Goal: Information Seeking & Learning: Stay updated

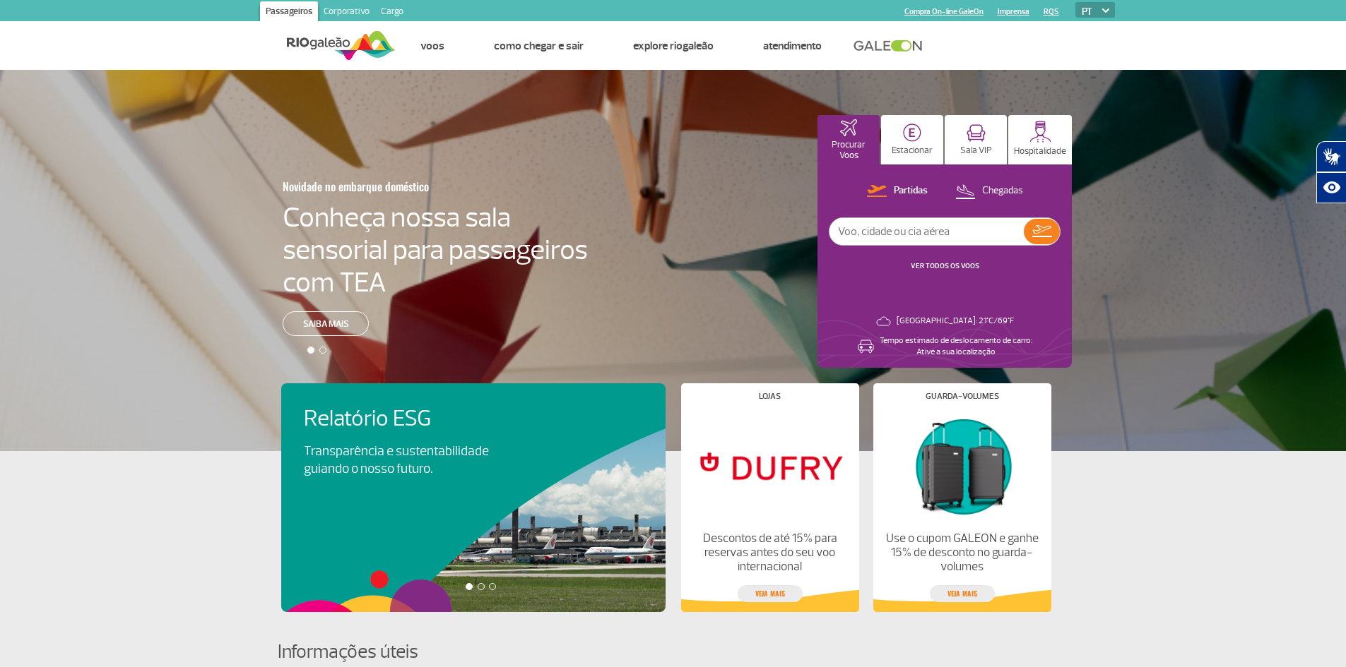
click at [955, 261] on link "VER TODOS OS VOOS" at bounding box center [944, 265] width 69 height 9
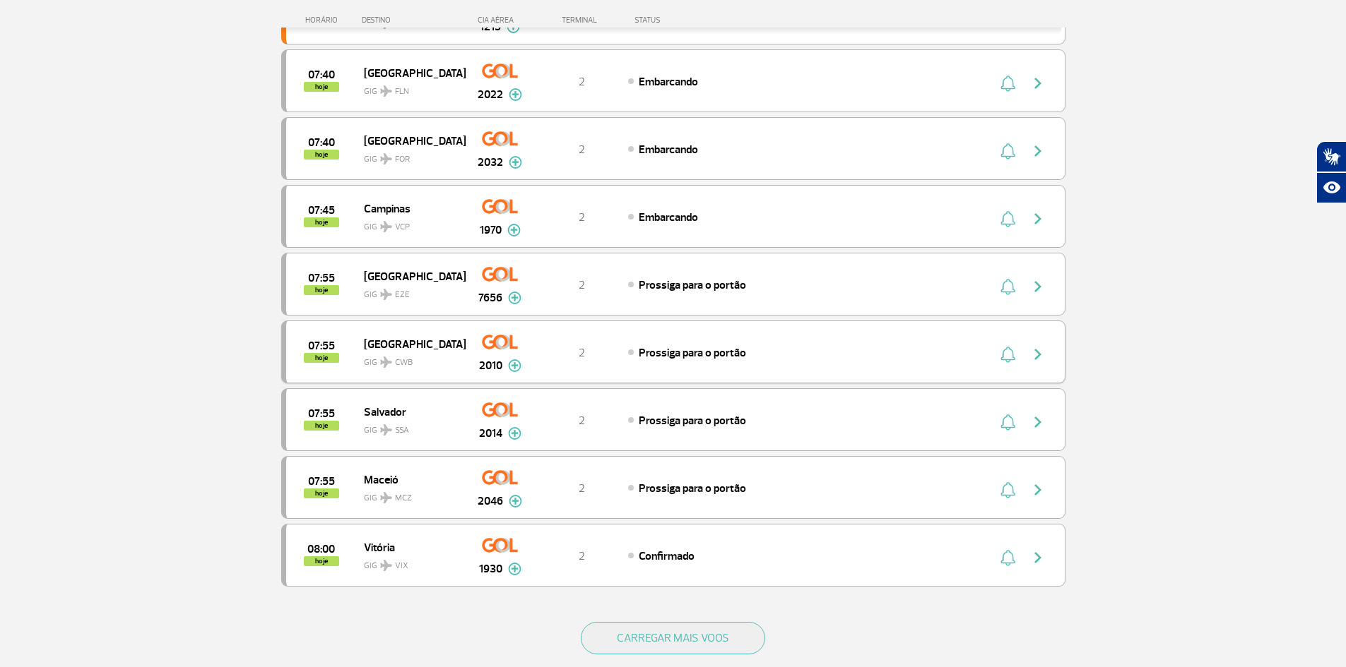
scroll to position [1246, 0]
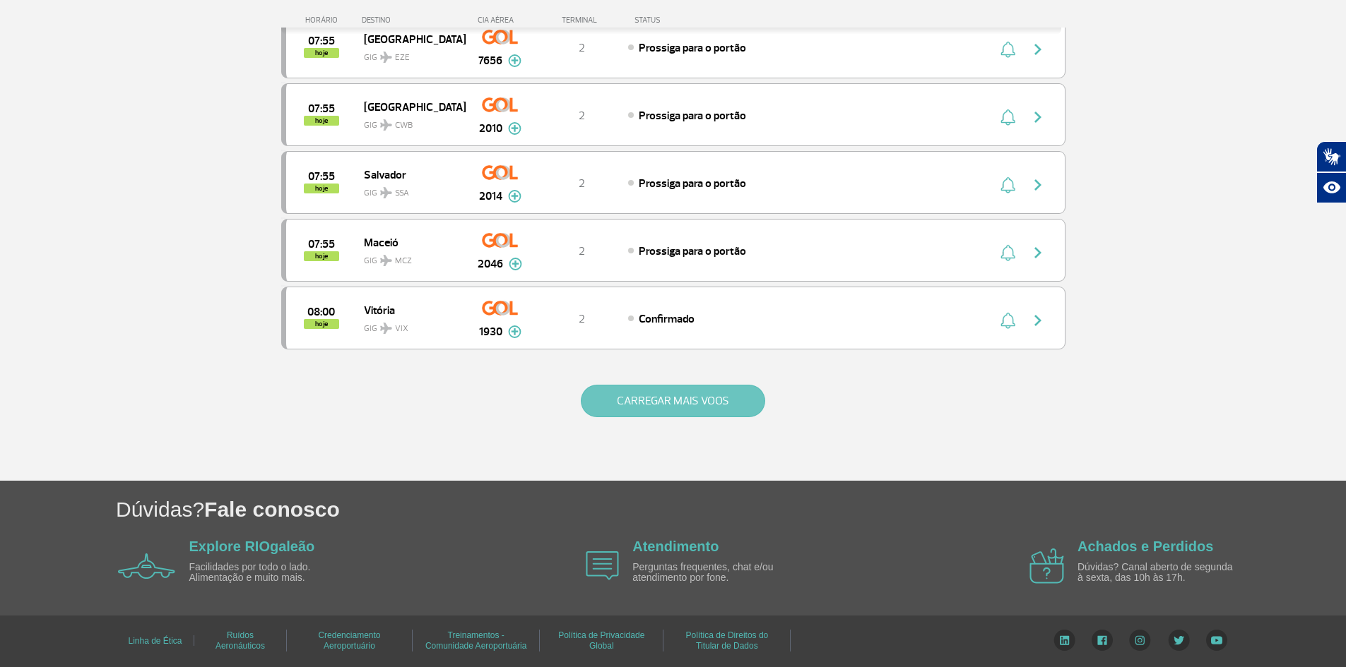
click at [644, 406] on button "CARREGAR MAIS VOOS" at bounding box center [673, 401] width 184 height 32
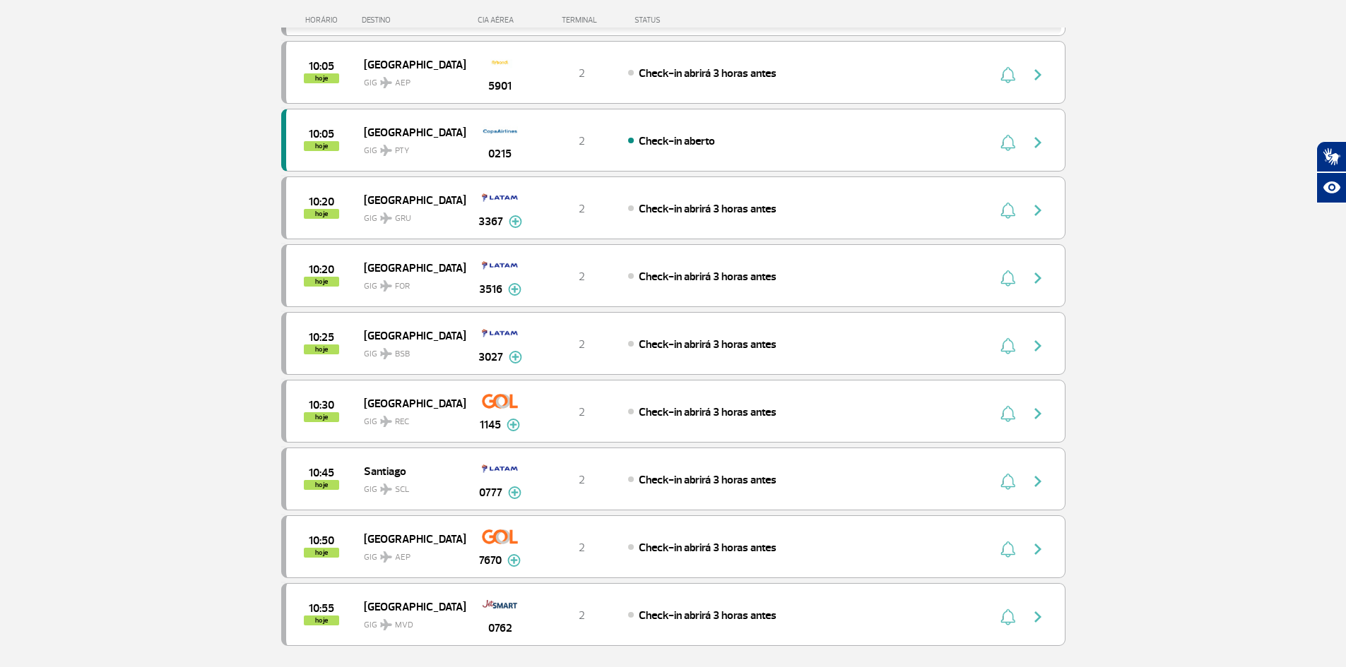
scroll to position [2602, 0]
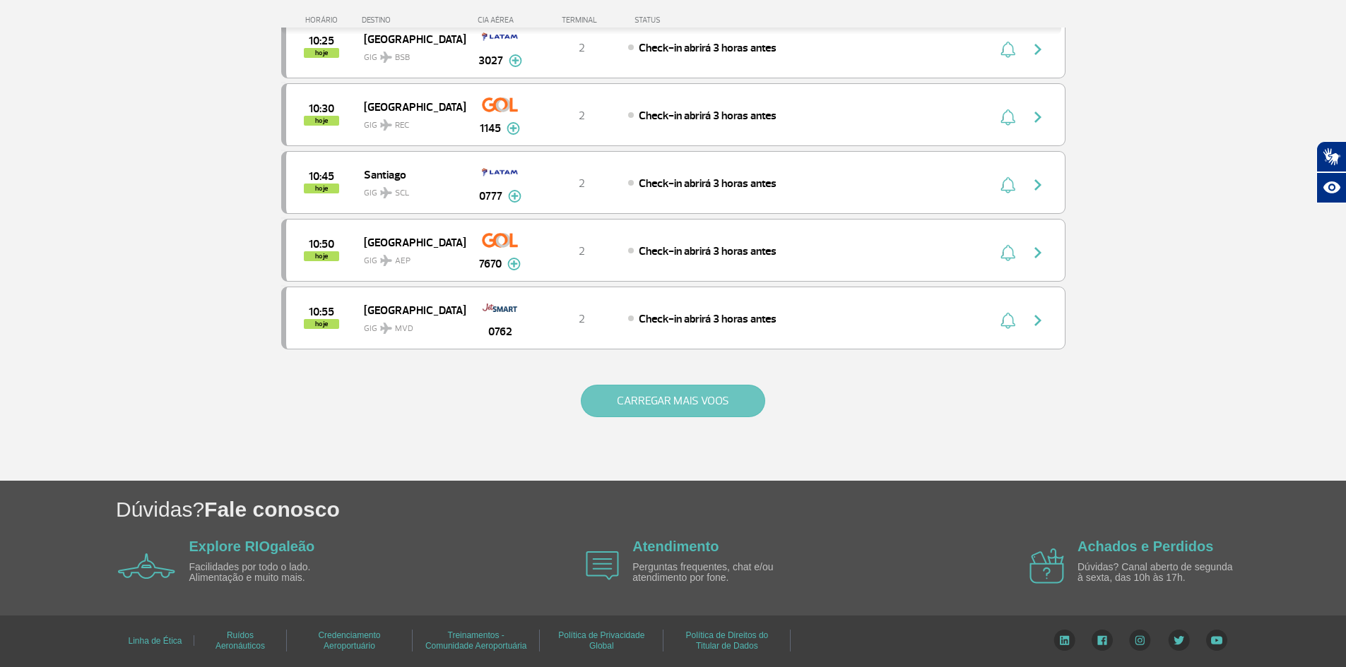
click at [645, 405] on button "CARREGAR MAIS VOOS" at bounding box center [673, 401] width 184 height 32
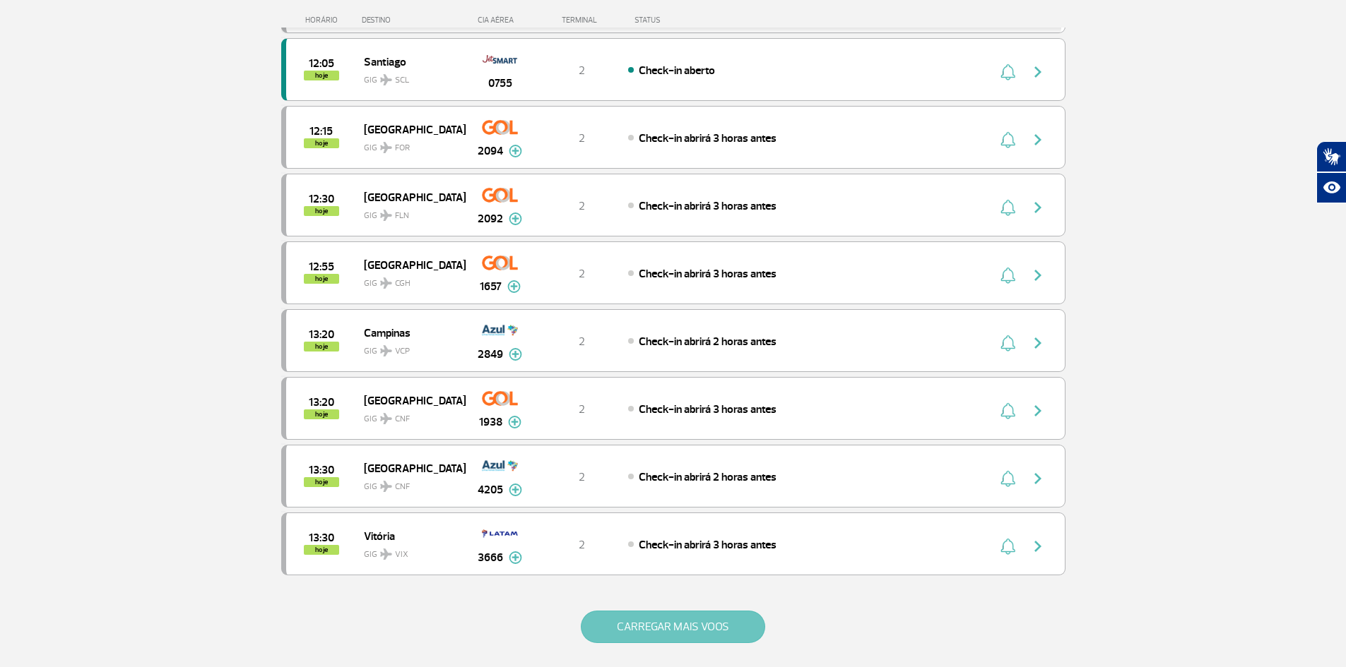
scroll to position [3958, 0]
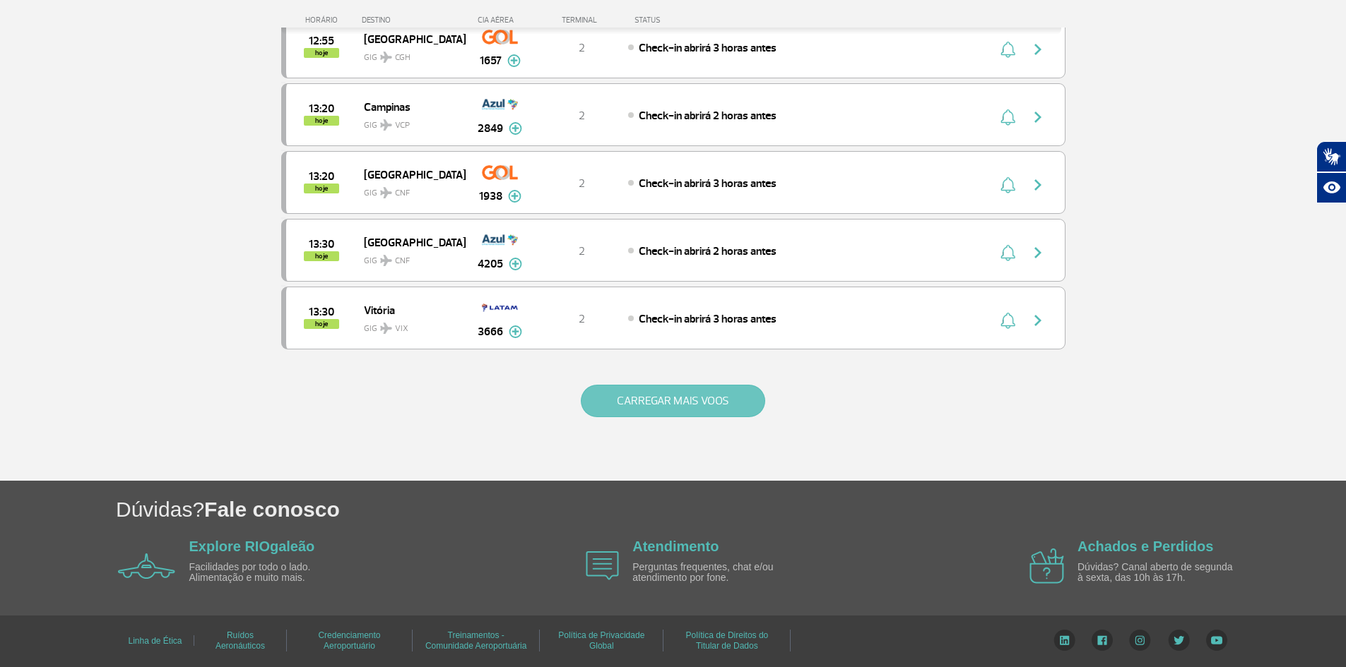
click at [645, 405] on button "CARREGAR MAIS VOOS" at bounding box center [673, 401] width 184 height 32
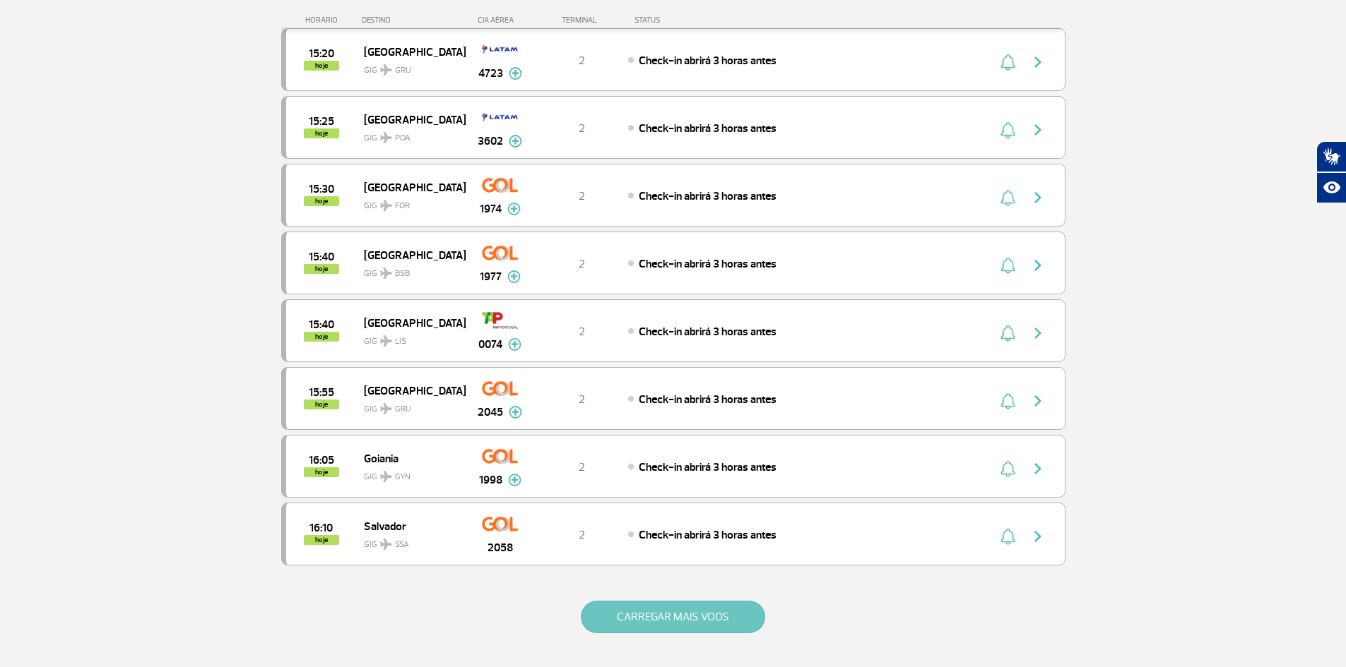
scroll to position [5304, 0]
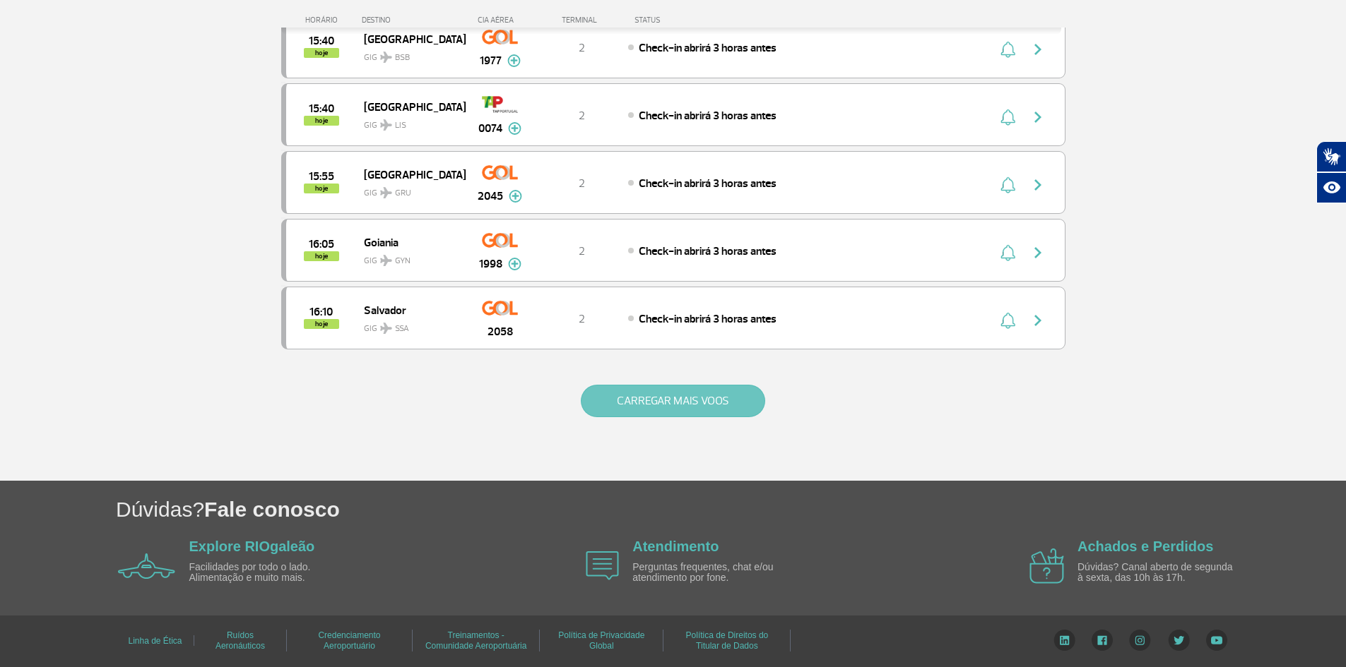
click at [645, 405] on button "CARREGAR MAIS VOOS" at bounding box center [673, 401] width 184 height 32
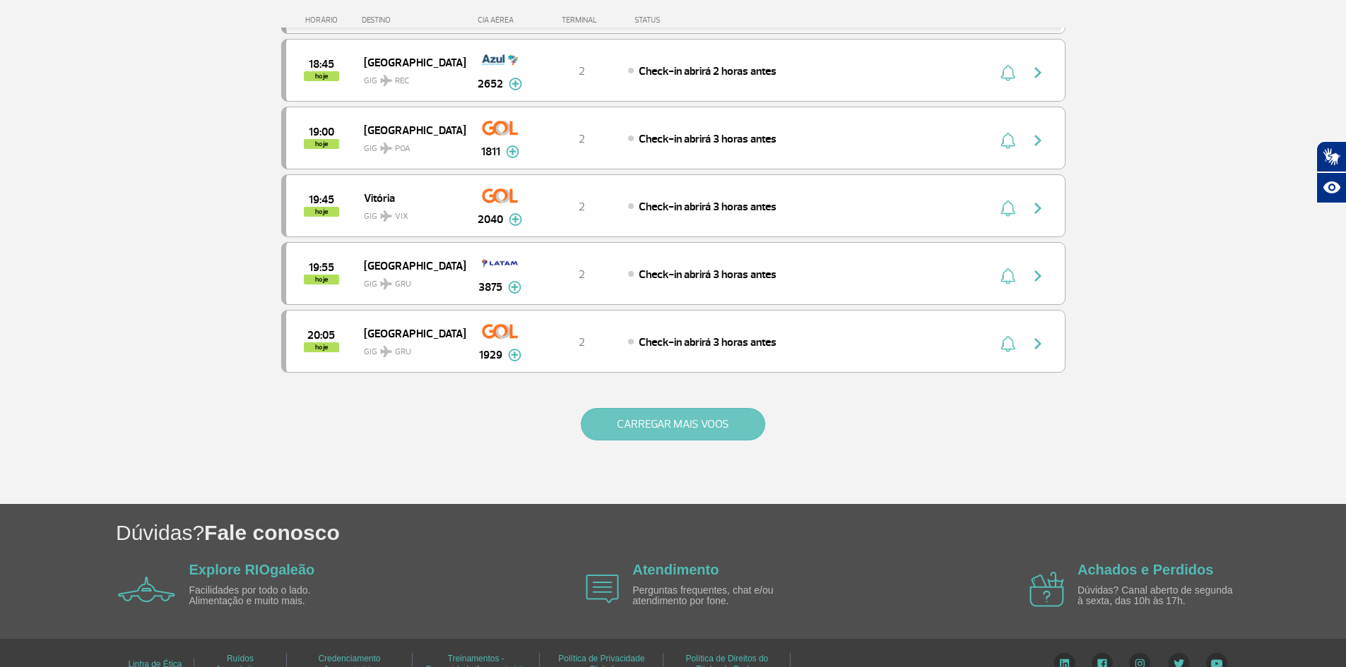
scroll to position [6661, 0]
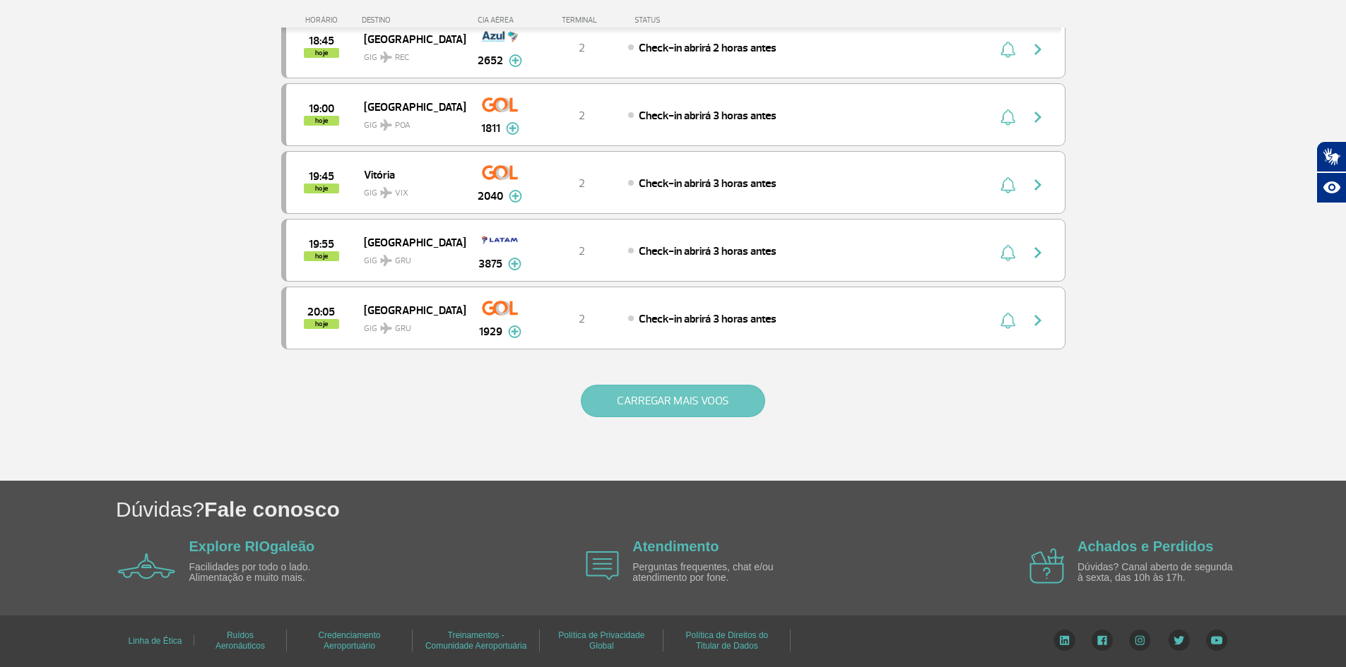
click at [645, 404] on button "CARREGAR MAIS VOOS" at bounding box center [673, 401] width 184 height 32
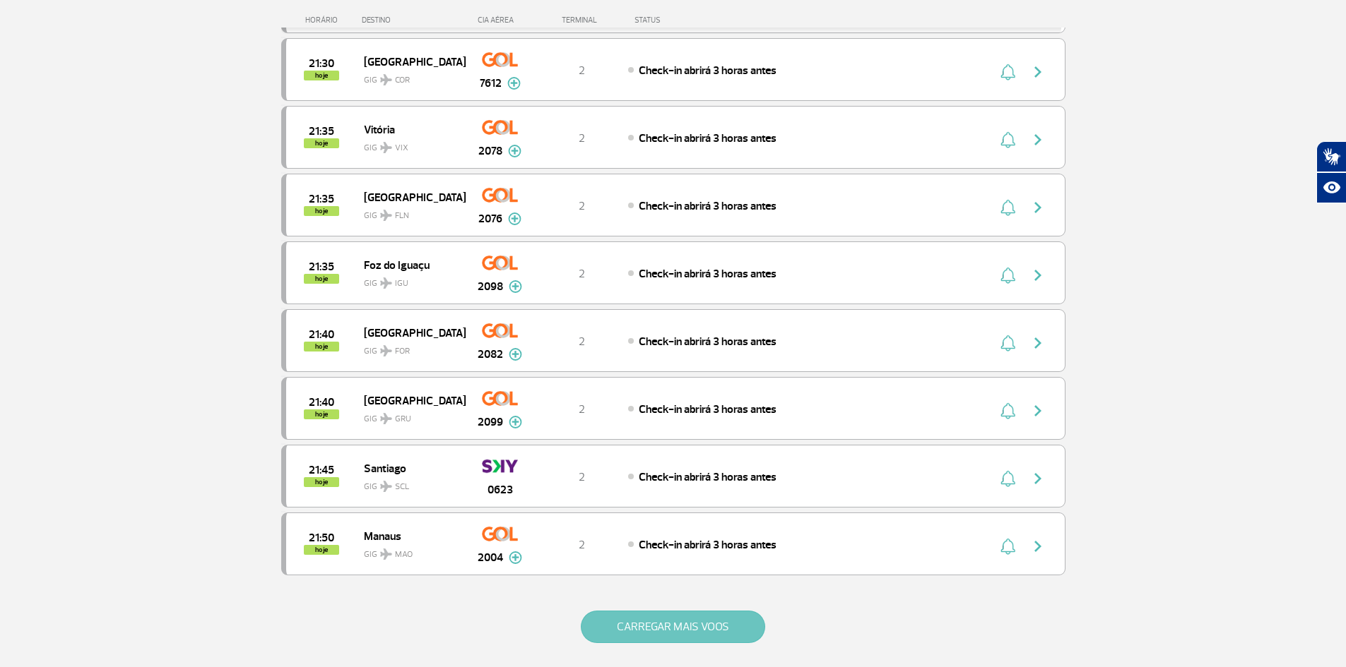
scroll to position [8017, 0]
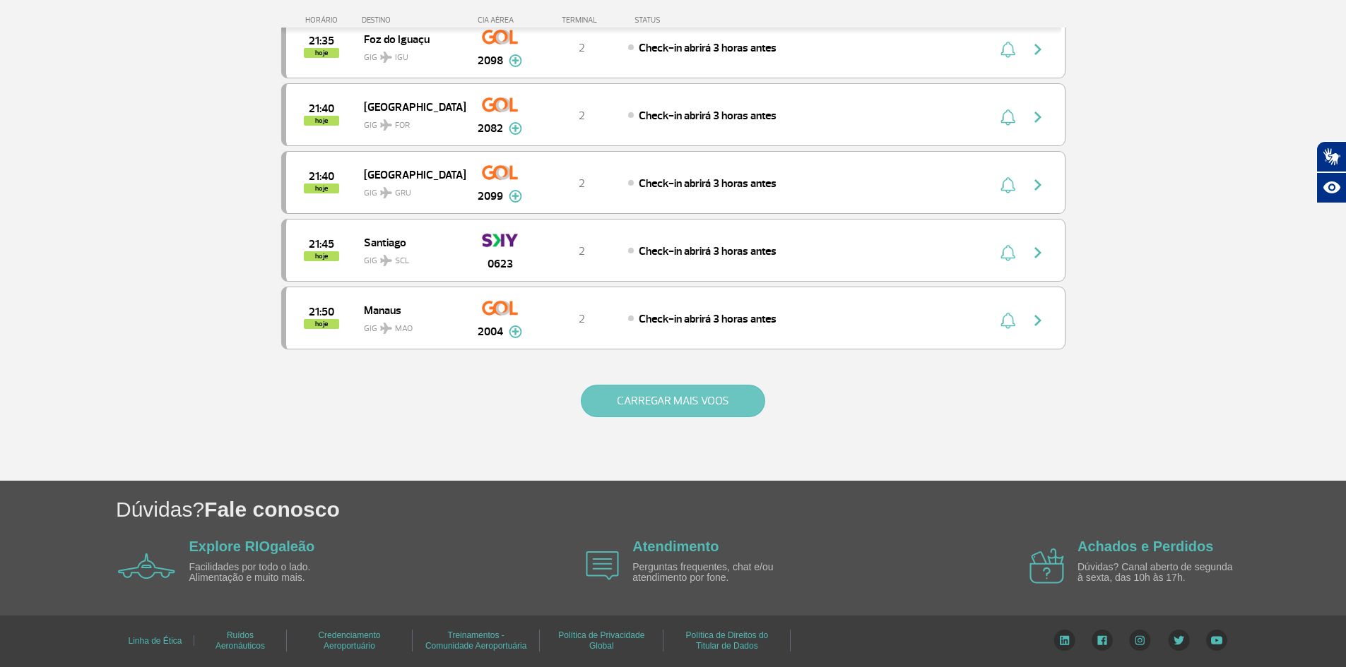
click at [645, 404] on button "CARREGAR MAIS VOOS" at bounding box center [673, 401] width 184 height 32
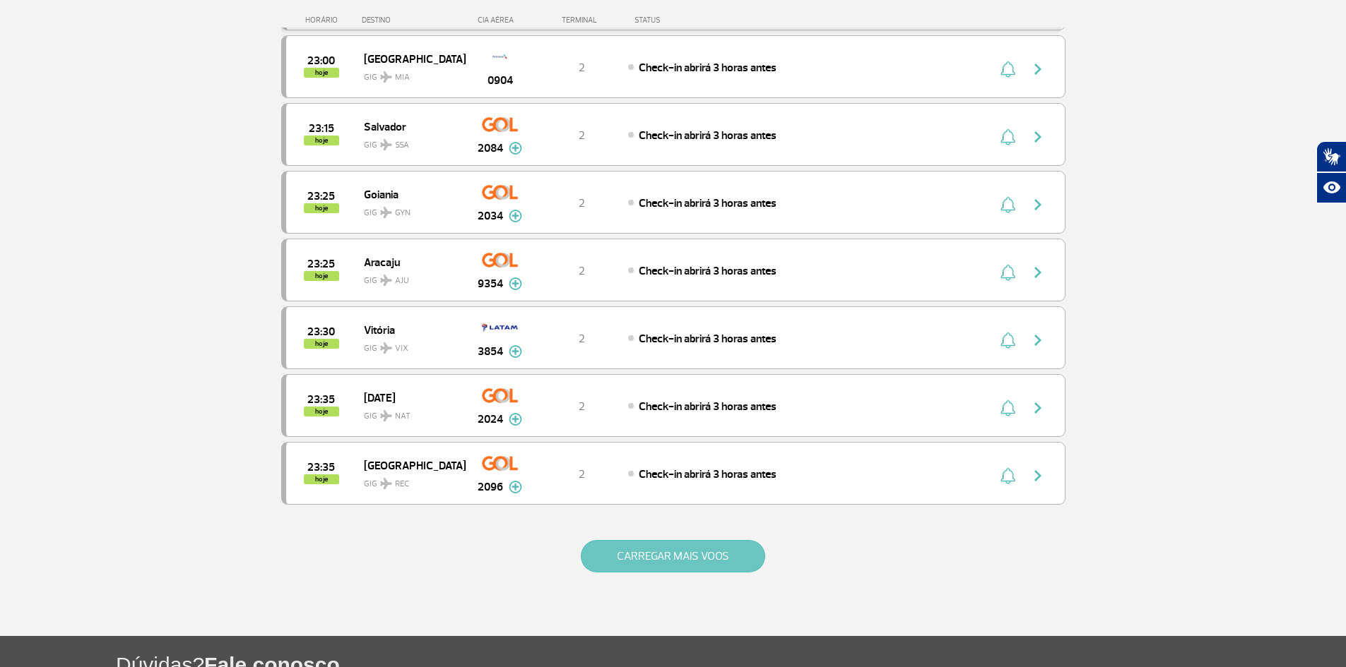
scroll to position [9373, 0]
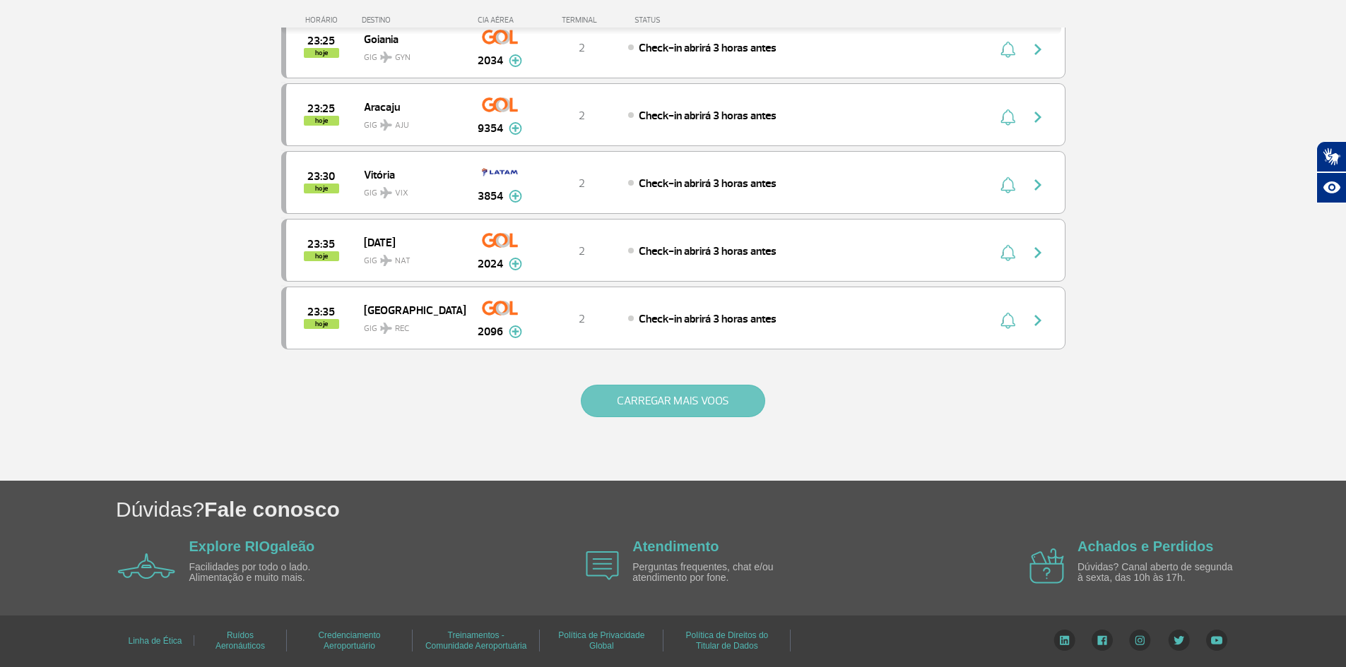
click at [645, 403] on button "CARREGAR MAIS VOOS" at bounding box center [673, 401] width 184 height 32
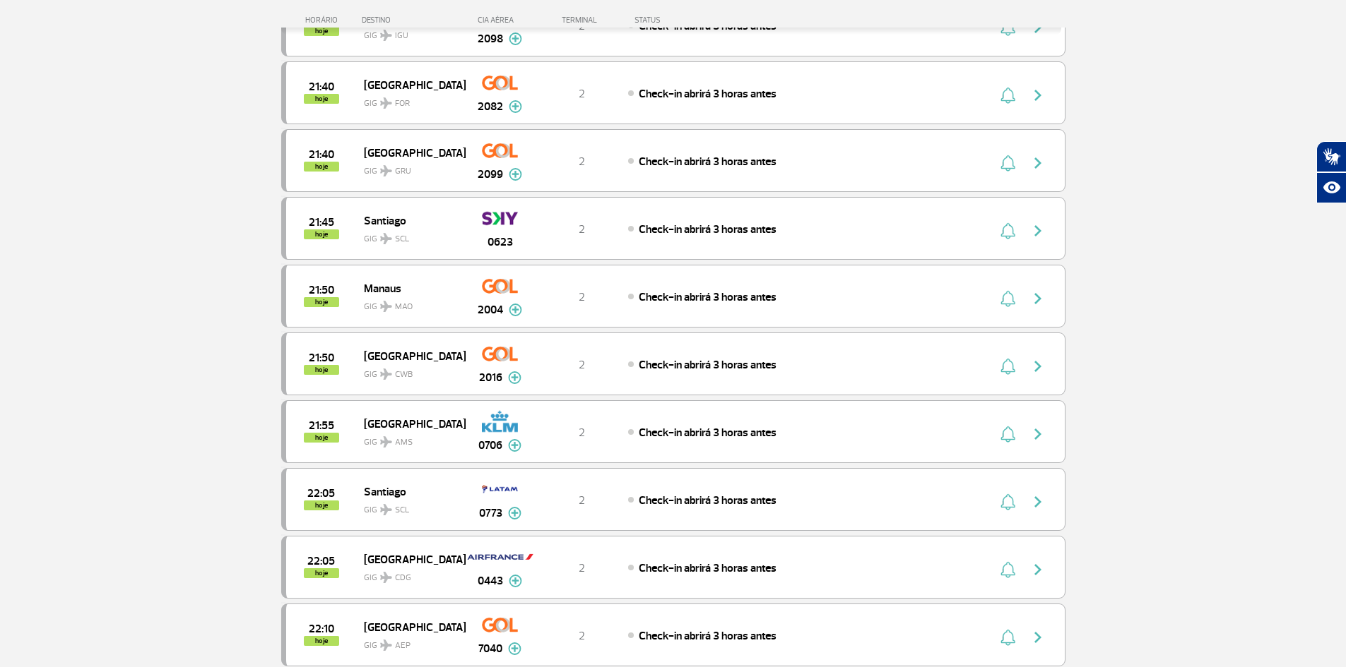
scroll to position [7615, 0]
